Goal: Task Accomplishment & Management: Use online tool/utility

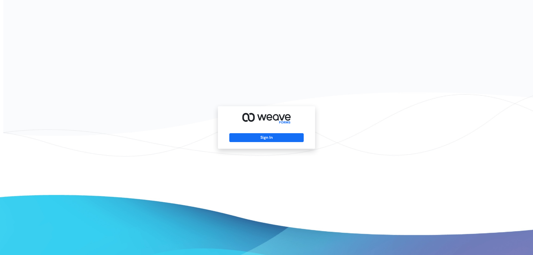
click at [286, 132] on div "Sign In" at bounding box center [266, 127] width 97 height 42
click at [286, 137] on button "Sign In" at bounding box center [266, 137] width 74 height 9
